Goal: Task Accomplishment & Management: Manage account settings

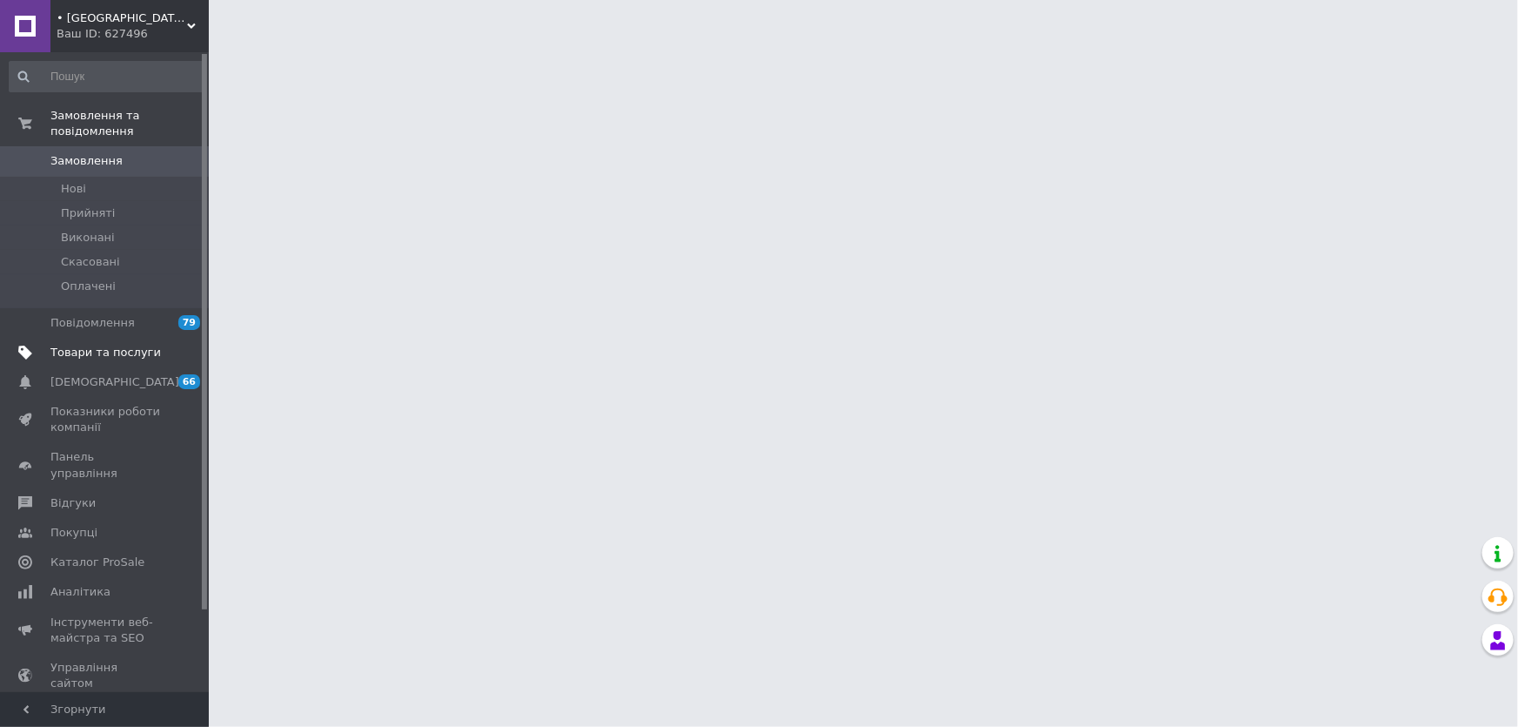
click at [120, 345] on span "Товари та послуги" at bounding box center [105, 353] width 111 height 16
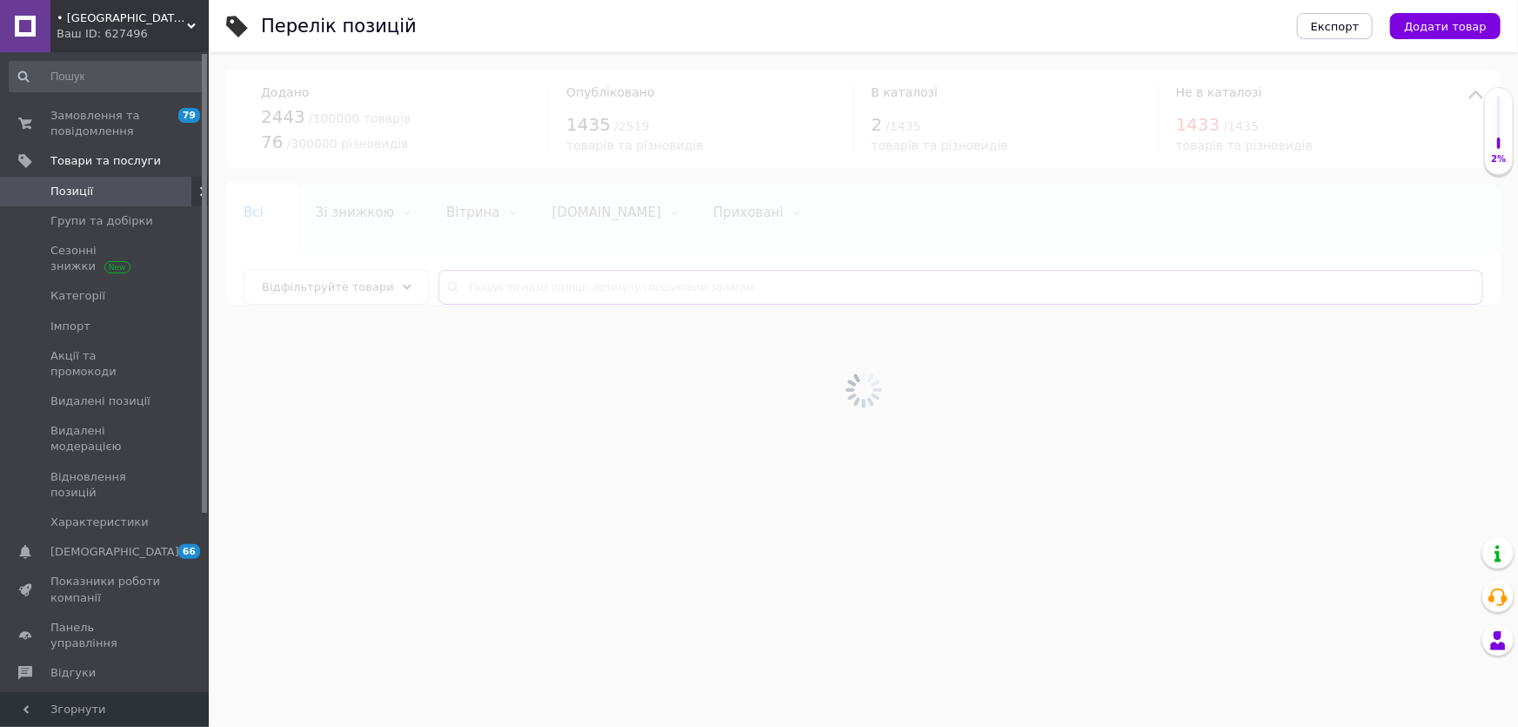
click at [460, 287] on input "text" at bounding box center [961, 287] width 1045 height 35
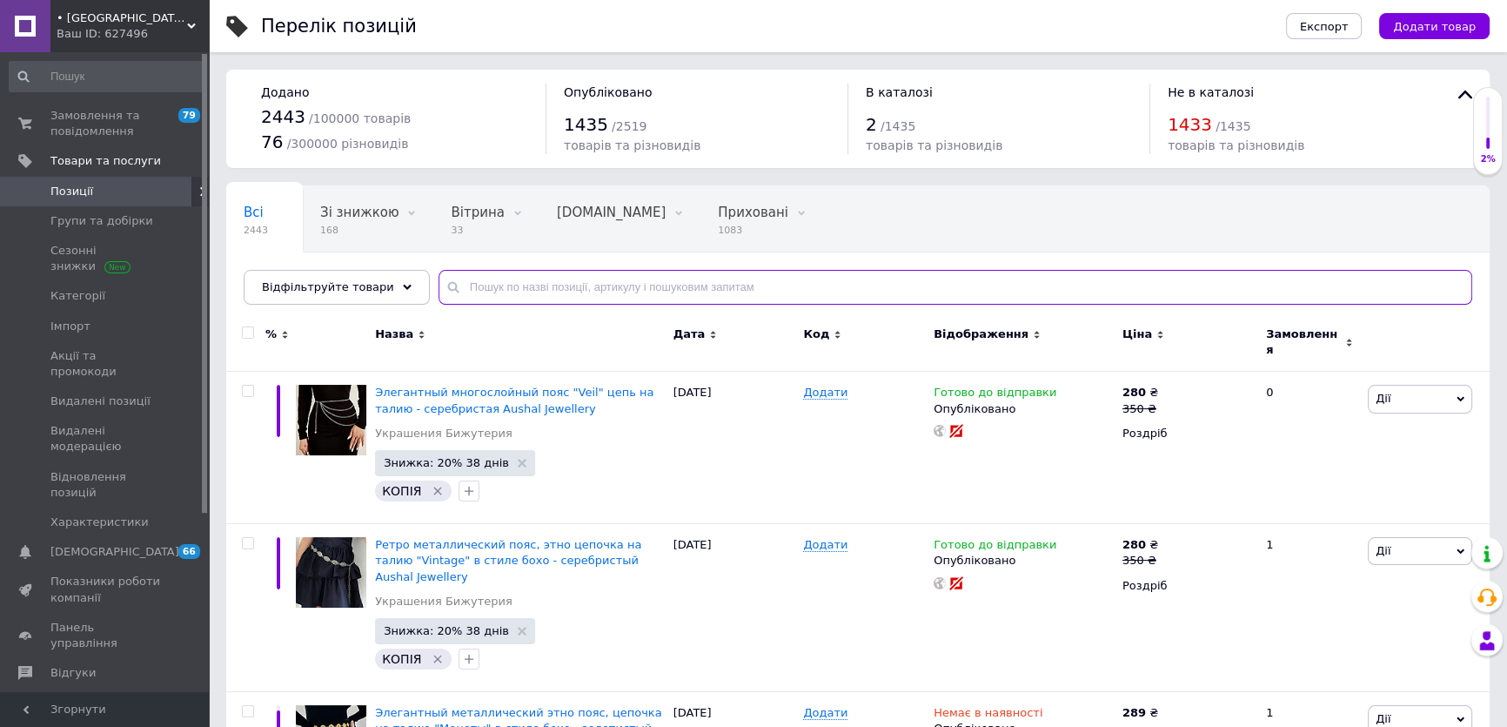
click at [461, 285] on input "text" at bounding box center [956, 287] width 1034 height 35
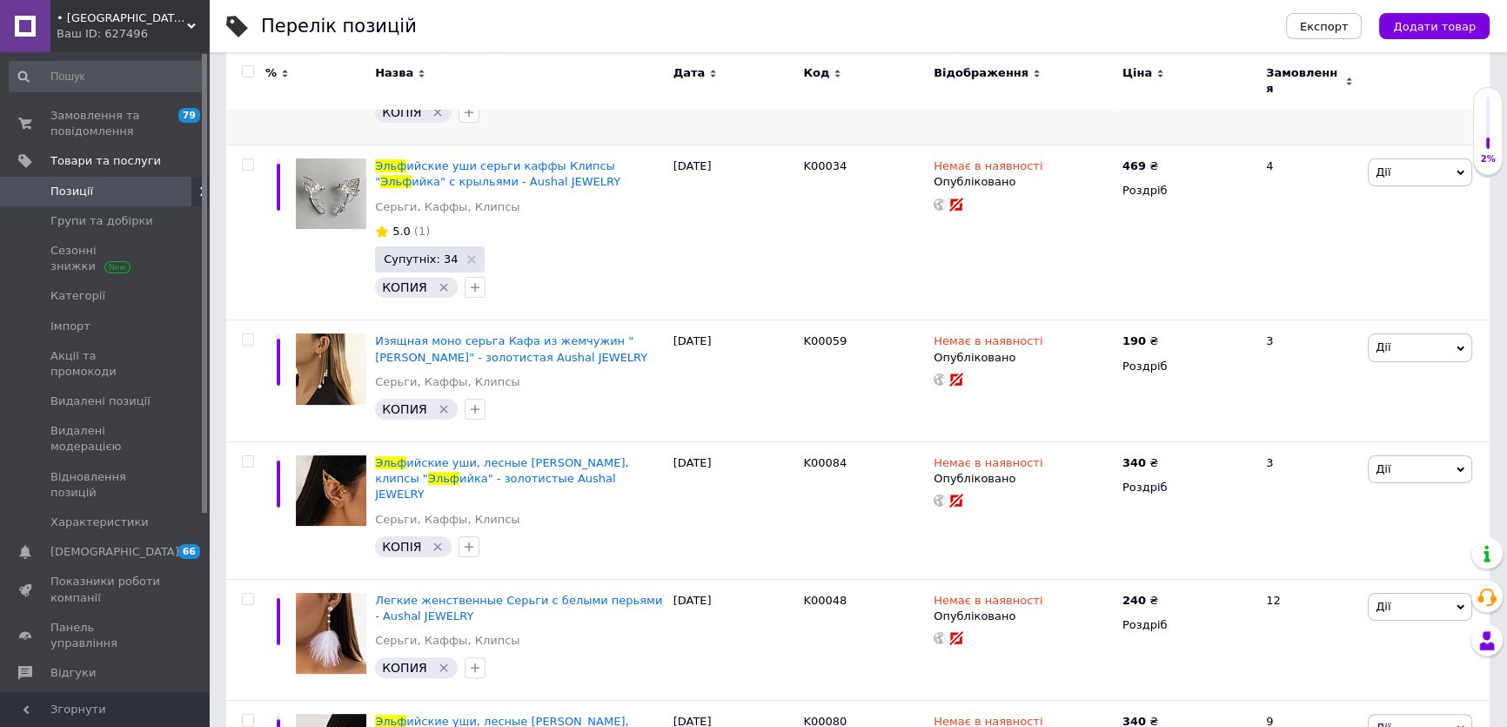
scroll to position [395, 0]
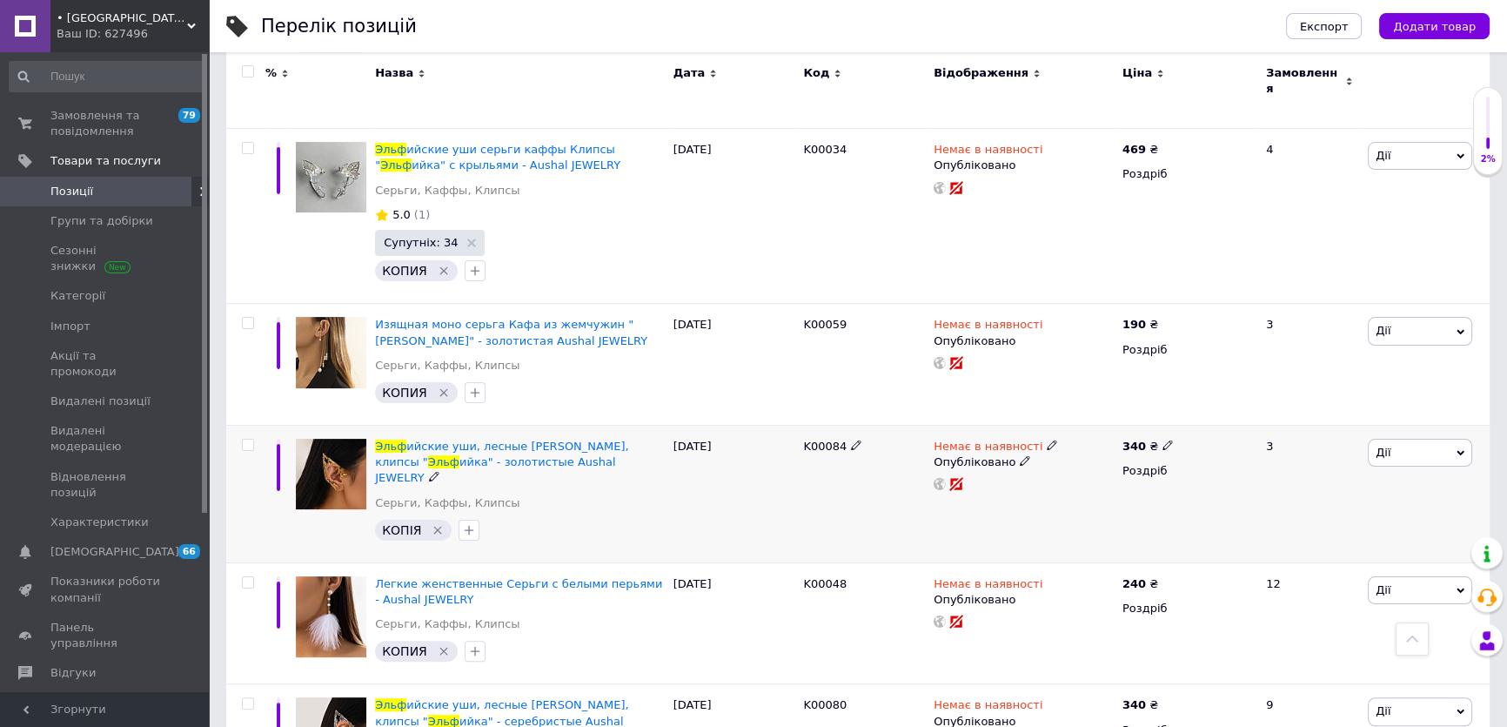
click at [975, 439] on span "Немає в наявності" at bounding box center [988, 448] width 109 height 18
click at [1116, 496] on li "Готово до відправки" at bounding box center [1143, 508] width 165 height 24
drag, startPoint x: 993, startPoint y: 491, endPoint x: 969, endPoint y: 493, distance: 23.6
click at [992, 490] on div "Немає в наявності Наявність [PERSON_NAME] до відправки В наявності Немає в наяв…" at bounding box center [1023, 494] width 189 height 137
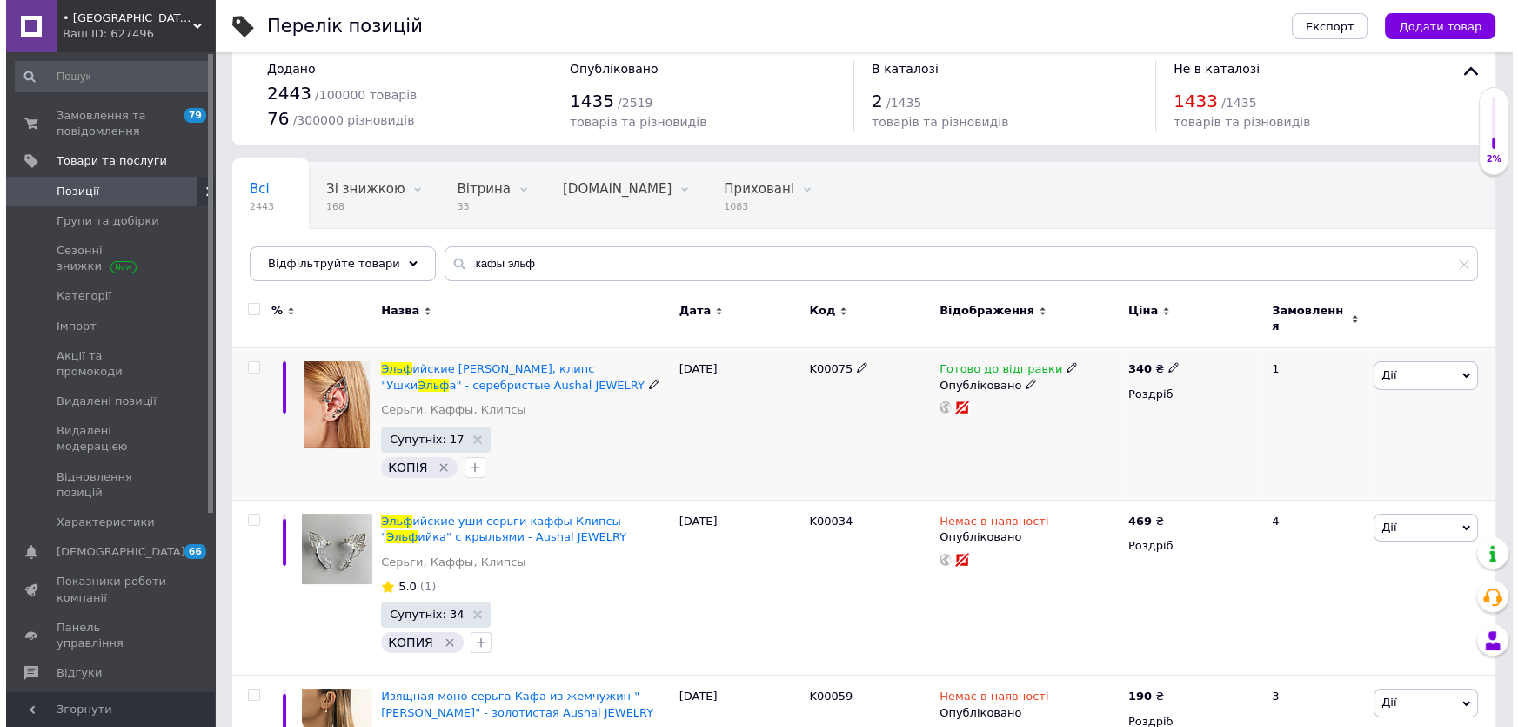
scroll to position [0, 0]
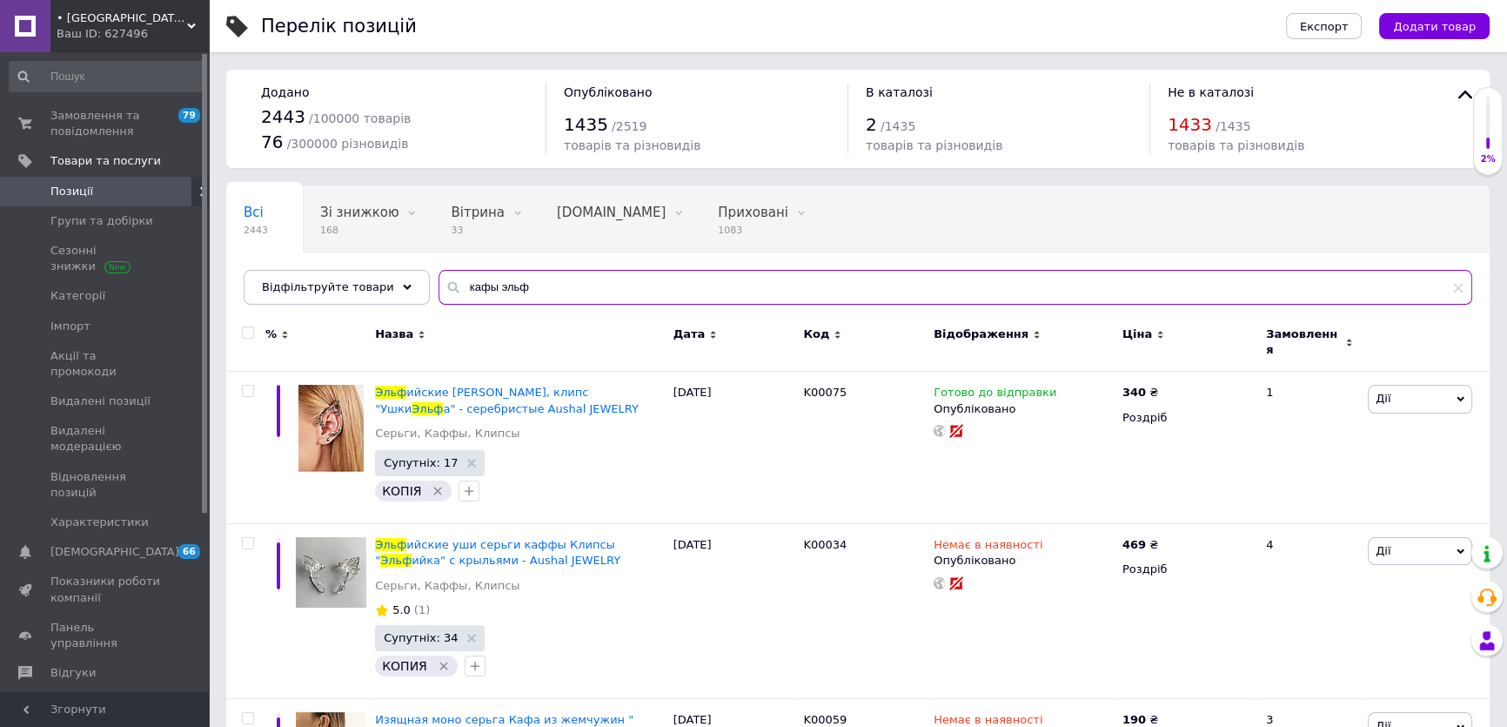
drag, startPoint x: 444, startPoint y: 281, endPoint x: 588, endPoint y: 281, distance: 144.4
click at [587, 281] on input "кафы эльф" at bounding box center [956, 287] width 1034 height 35
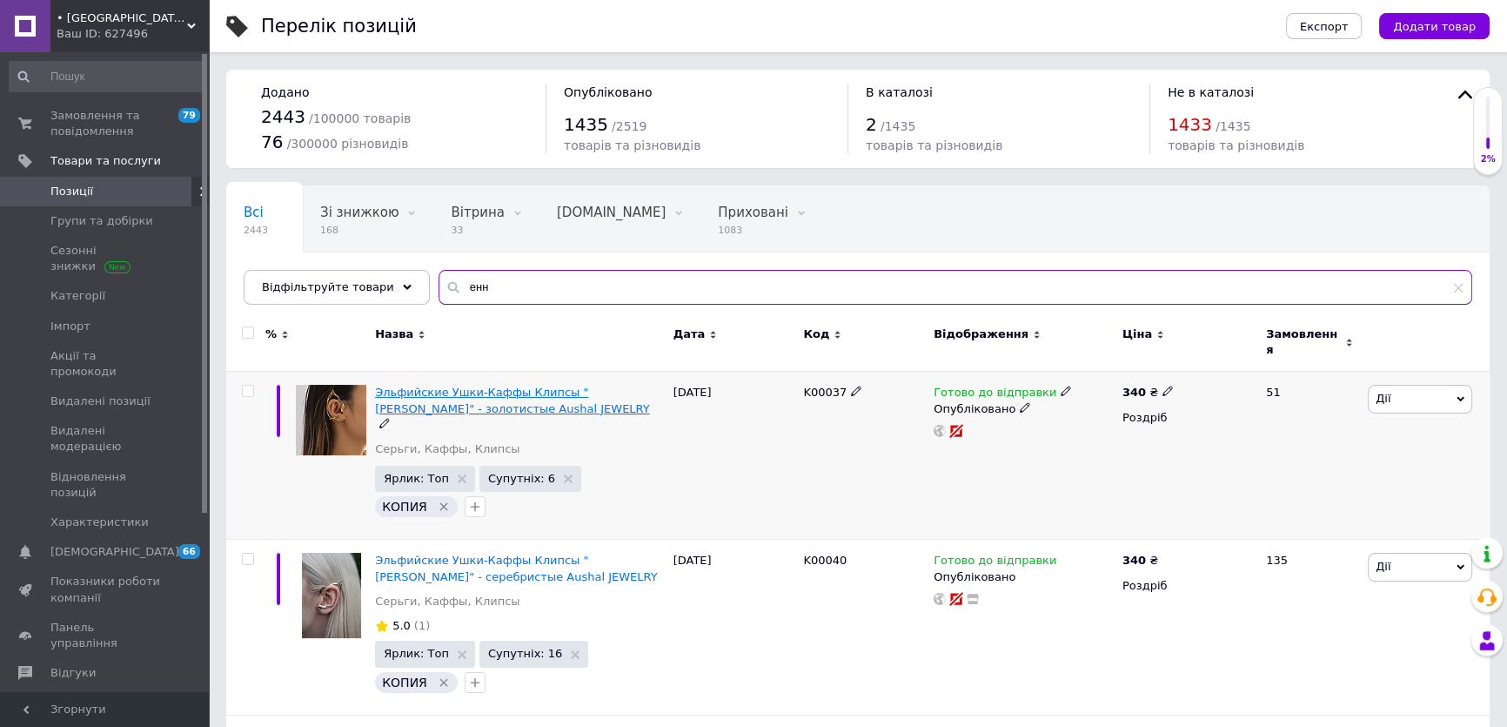
type input "енн"
click at [426, 385] on span "Эльфийские Ушки-Каффы Клипсы "[PERSON_NAME]" - золотистые Aushal JEWELRY" at bounding box center [512, 399] width 275 height 29
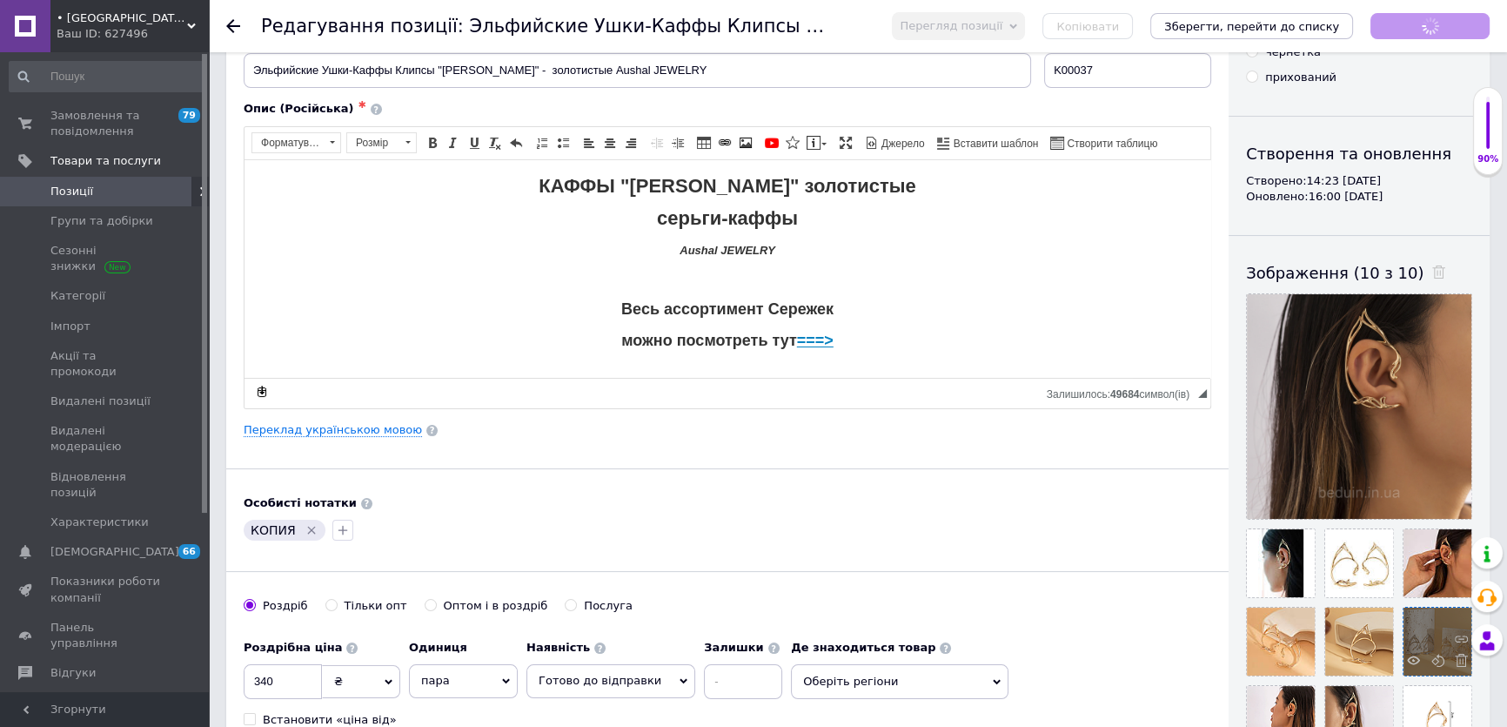
scroll to position [157, 0]
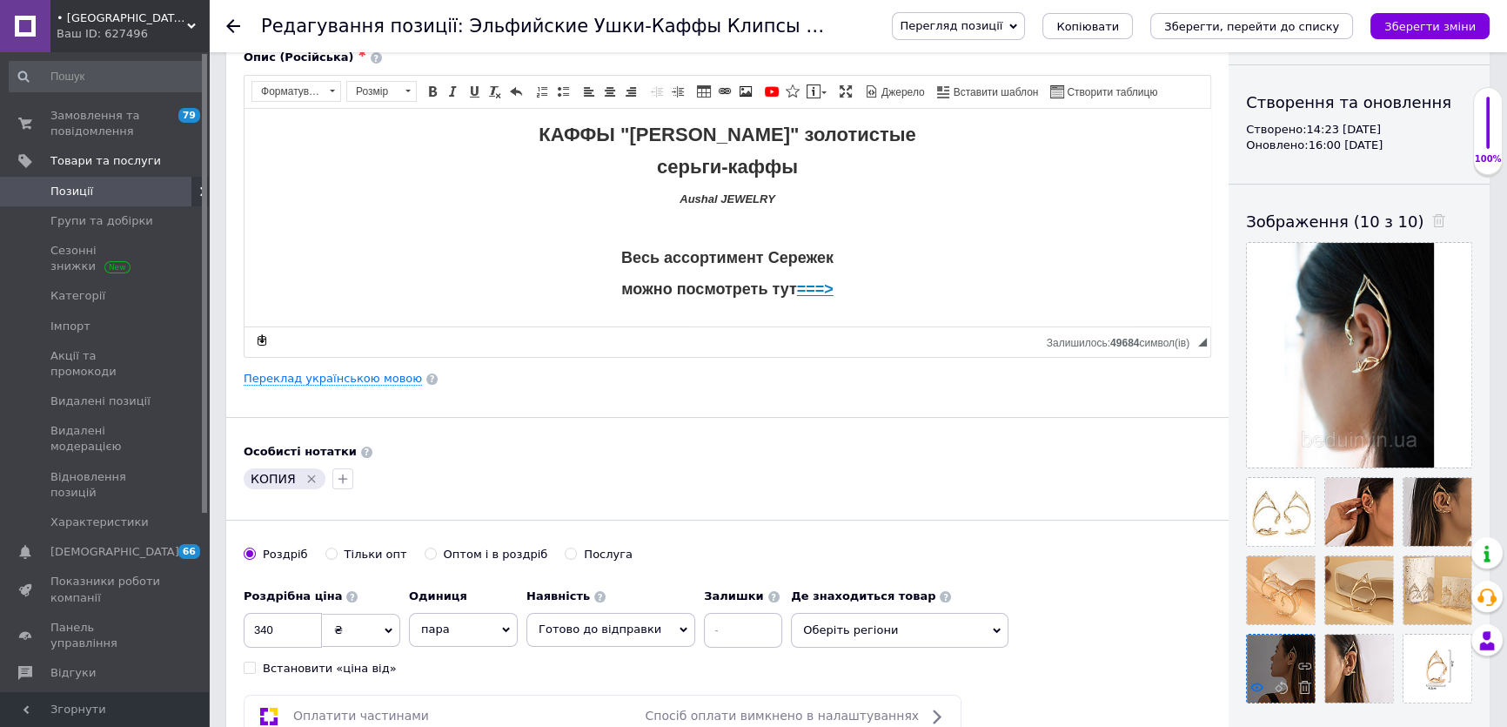
click at [1253, 685] on use at bounding box center [1256, 687] width 13 height 9
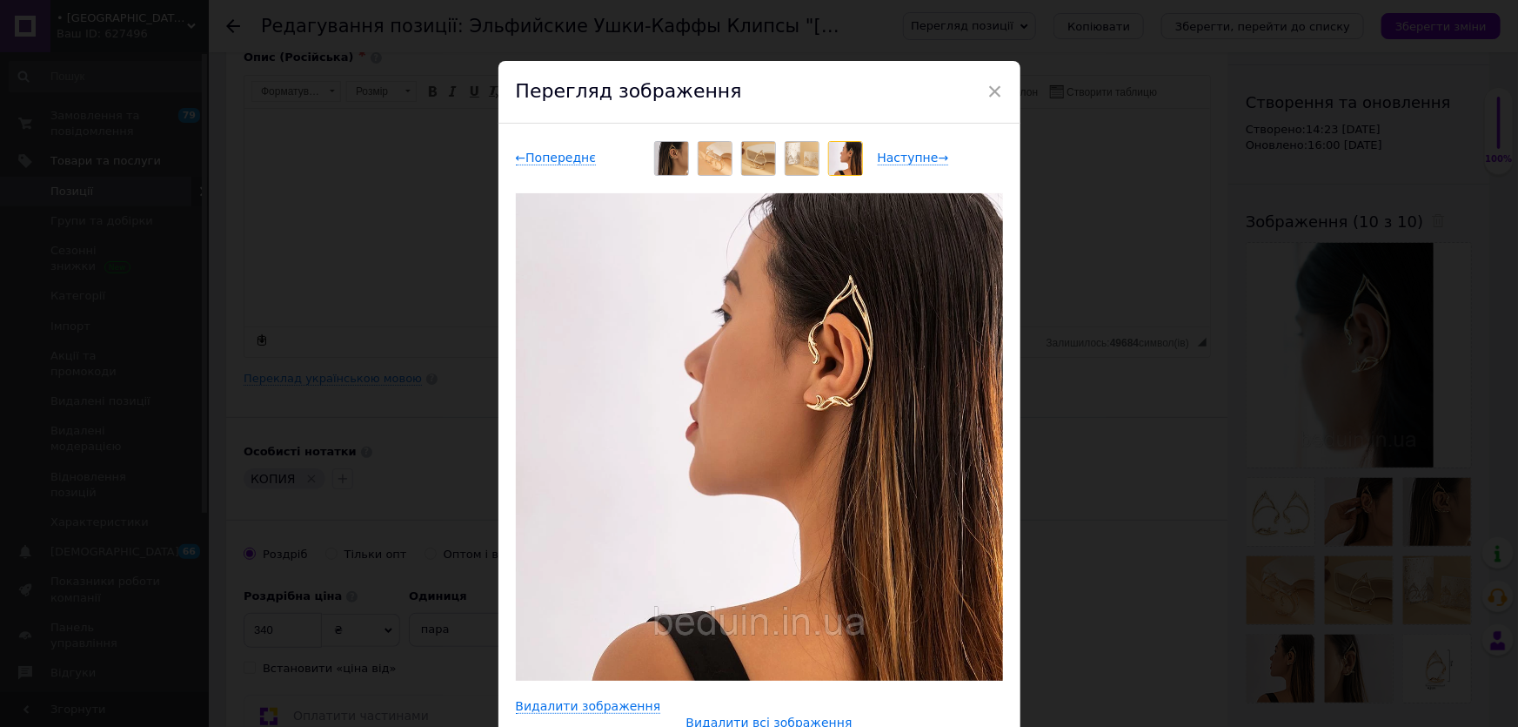
click at [1238, 186] on div "× Перегляд зображення ← Попереднє Наступне → Видалити зображення Видалити всі з…" at bounding box center [759, 363] width 1518 height 727
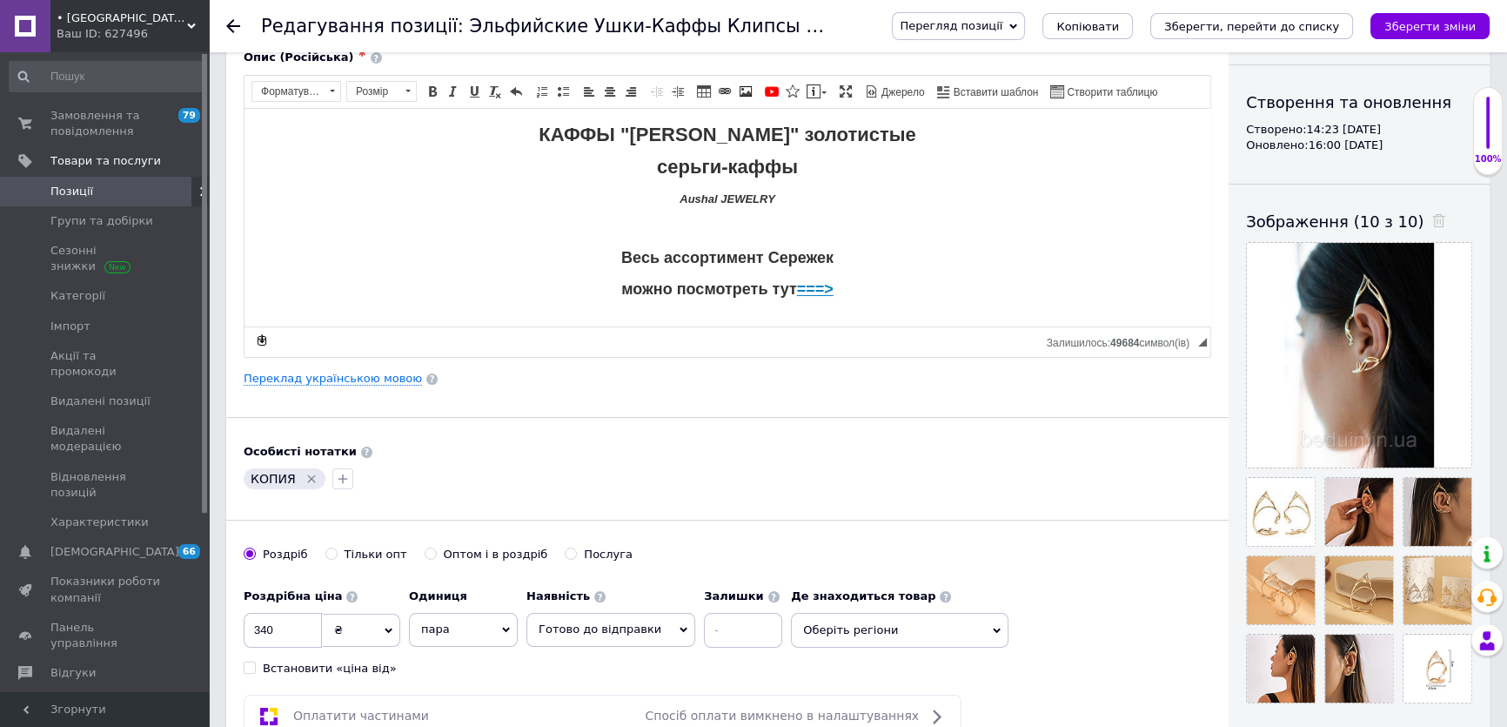
click at [1458, 23] on icon "Зберегти зміни" at bounding box center [1429, 26] width 91 height 13
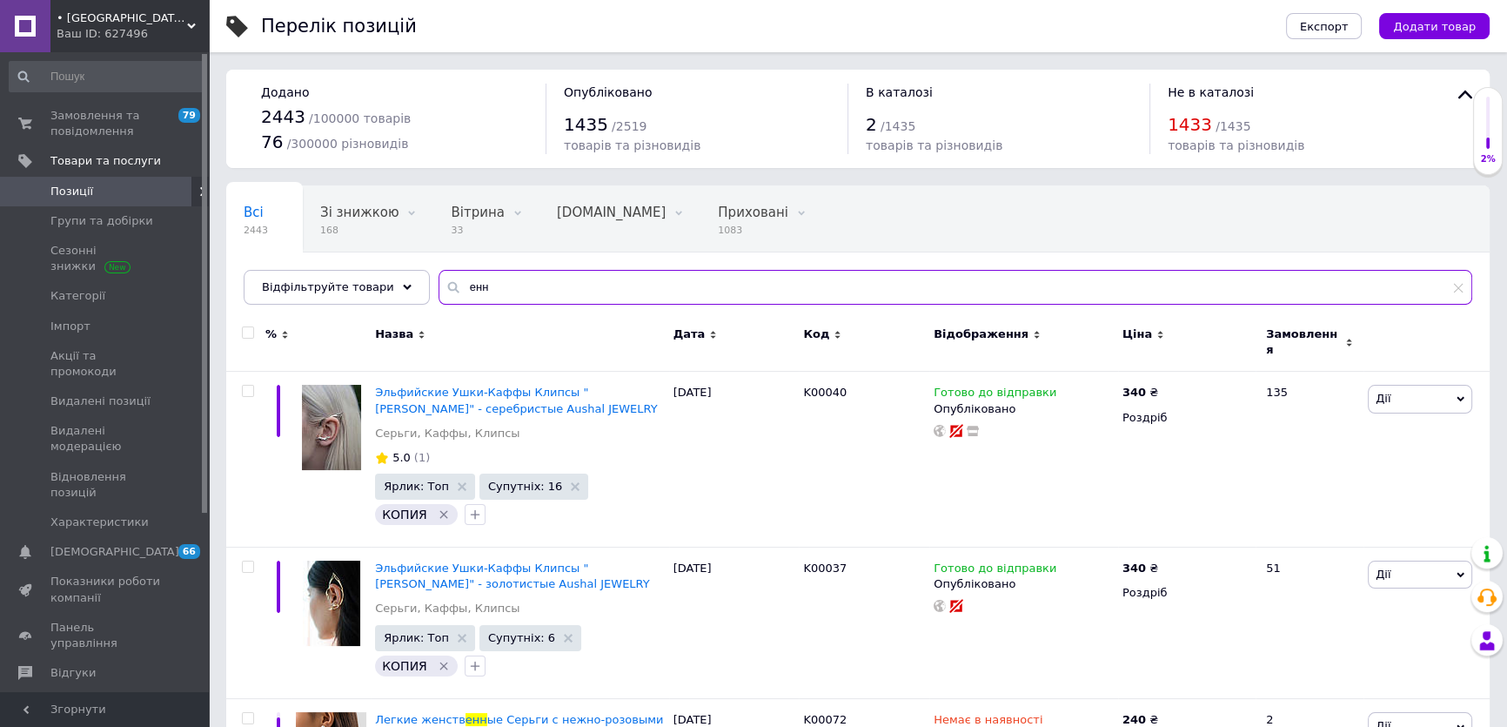
click at [450, 286] on input "енн" at bounding box center [956, 287] width 1034 height 35
click at [450, 287] on input "енн" at bounding box center [956, 287] width 1034 height 35
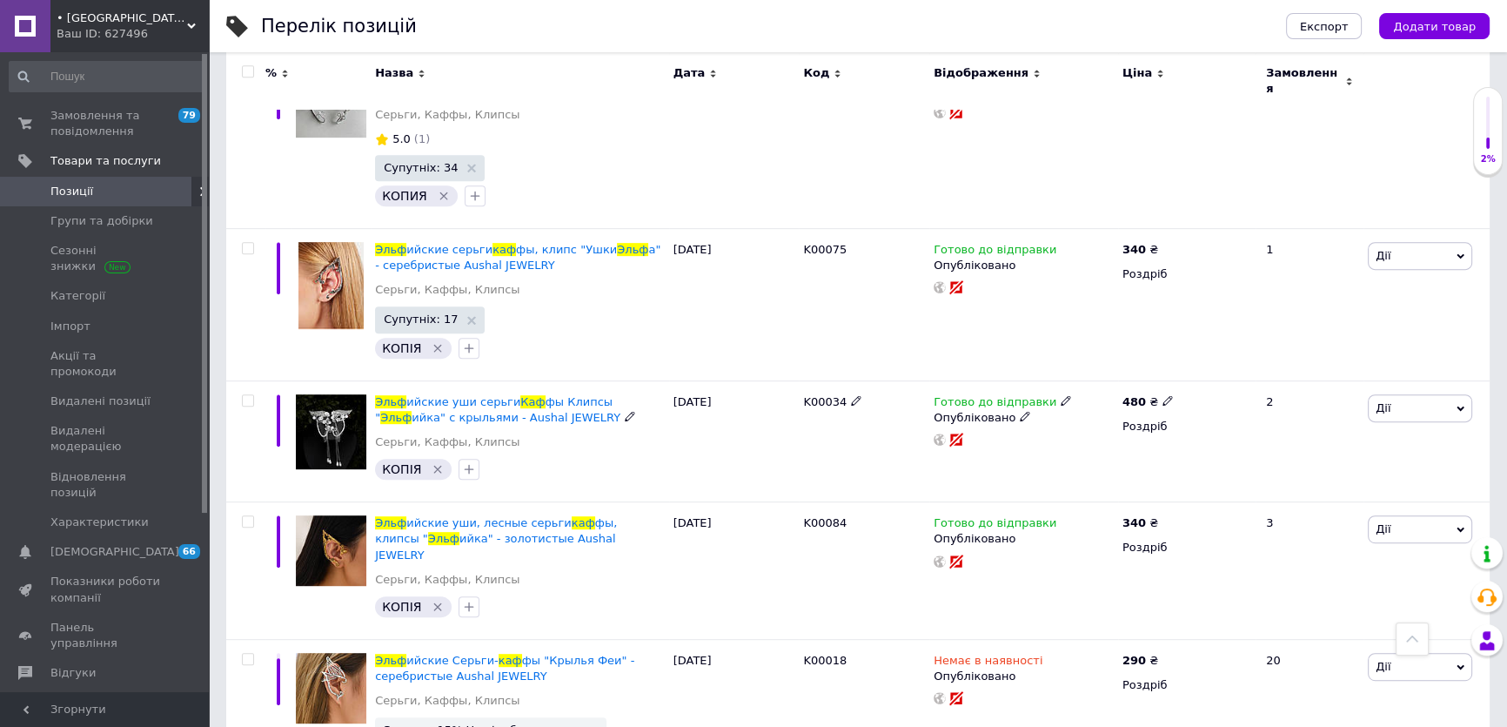
scroll to position [1107, 0]
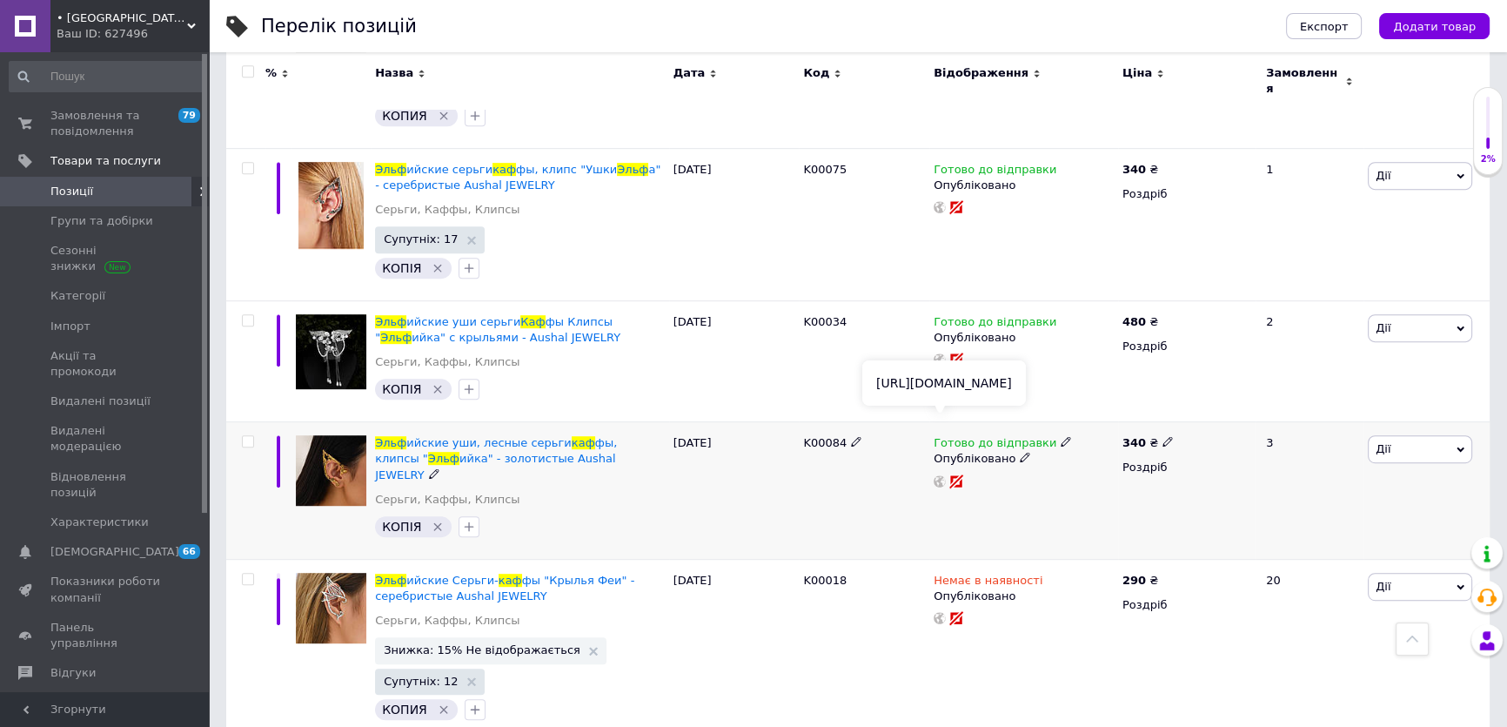
type input "[PERSON_NAME]"
click at [936, 475] on use at bounding box center [940, 481] width 12 height 12
click at [87, 139] on span "Замовлення та повідомлення" at bounding box center [105, 123] width 111 height 31
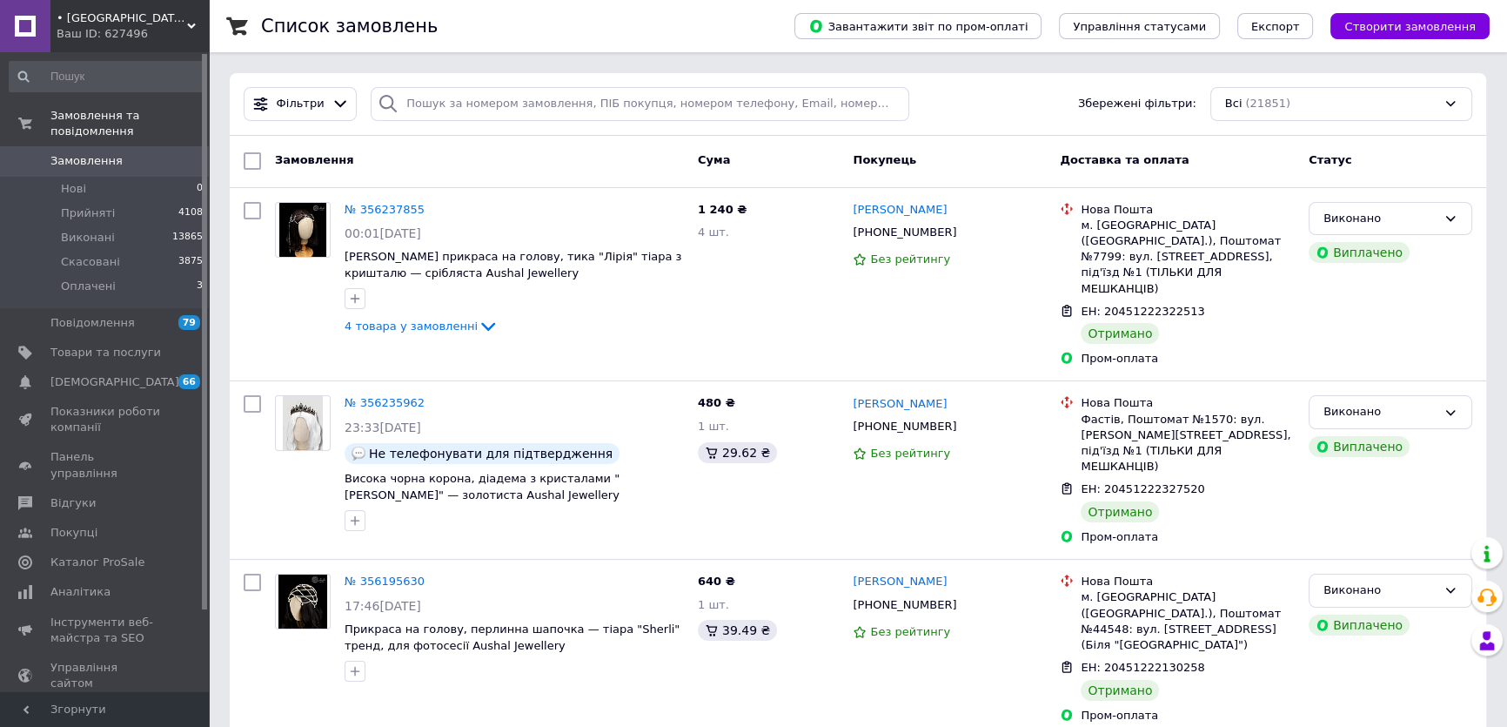
click at [153, 153] on span "Замовлення" at bounding box center [105, 161] width 111 height 16
